Goal: Check status: Check status

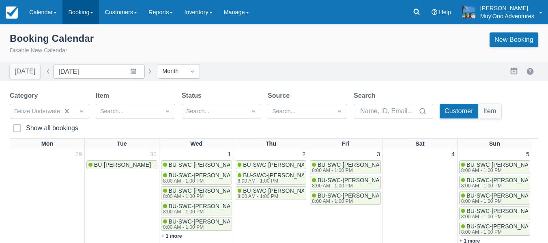
click at [82, 13] on link "Booking" at bounding box center [80, 12] width 36 height 24
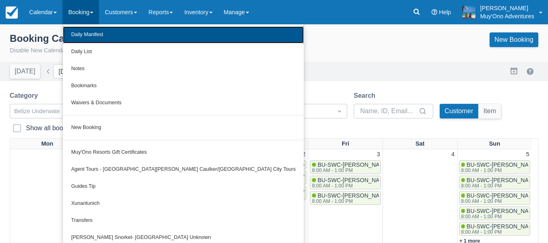
click at [84, 37] on link "Daily Manifest" at bounding box center [183, 34] width 241 height 17
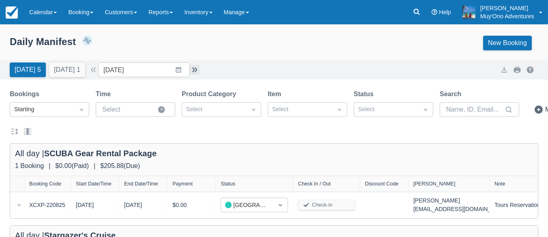
click at [196, 71] on button "button" at bounding box center [195, 70] width 10 height 10
type input "[DATE]"
